Goal: Find specific page/section: Find specific page/section

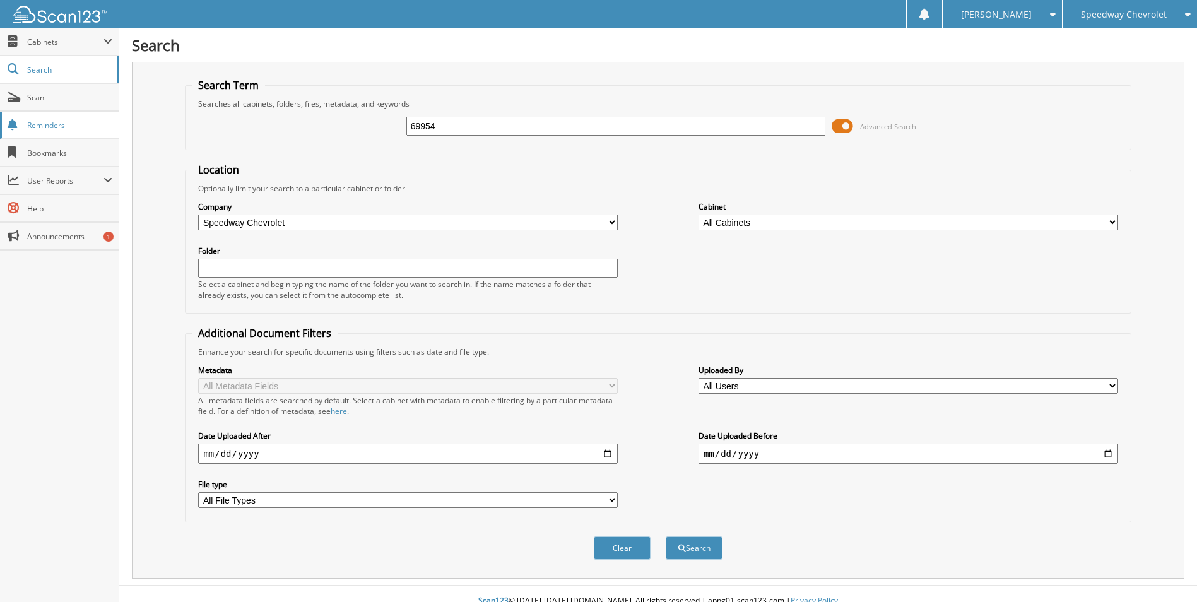
type input "69954"
click at [666, 536] on button "Search" at bounding box center [694, 547] width 57 height 23
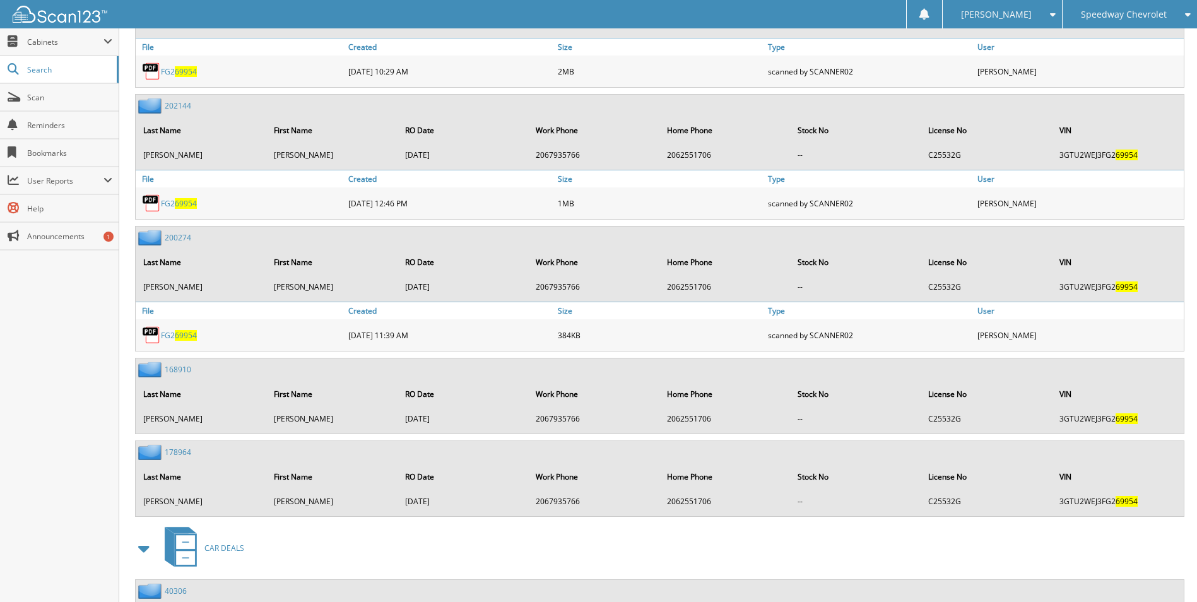
scroll to position [1677, 0]
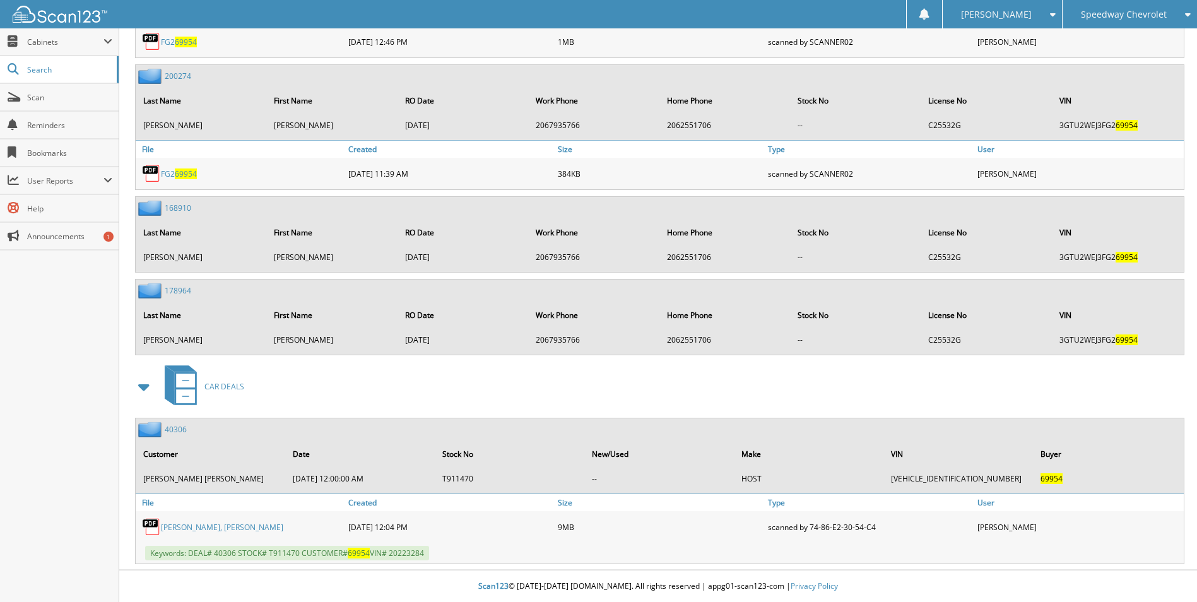
click at [182, 425] on link "40306" at bounding box center [176, 429] width 22 height 11
